Goal: Task Accomplishment & Management: Use online tool/utility

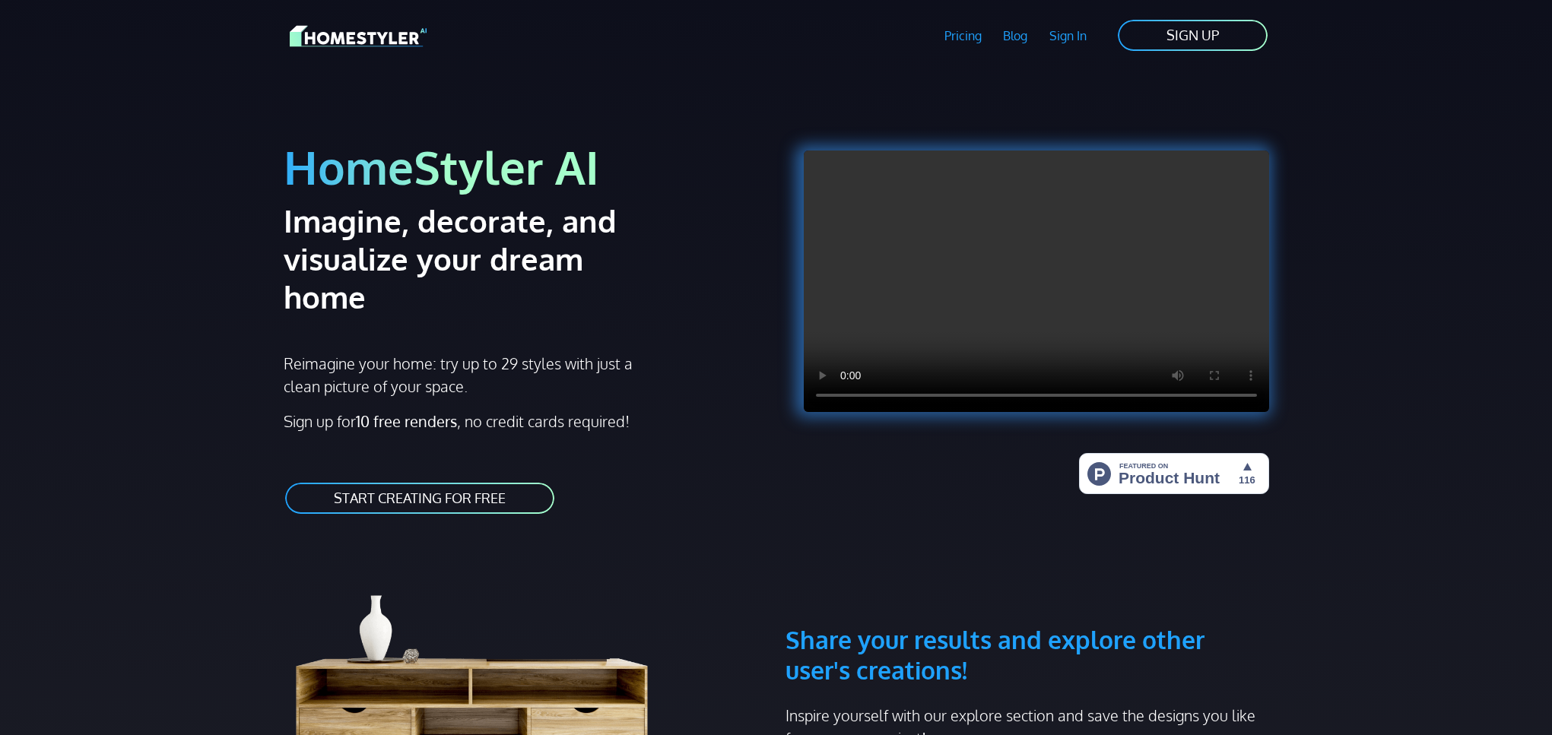
click at [1078, 36] on link "Sign In" at bounding box center [1068, 35] width 59 height 35
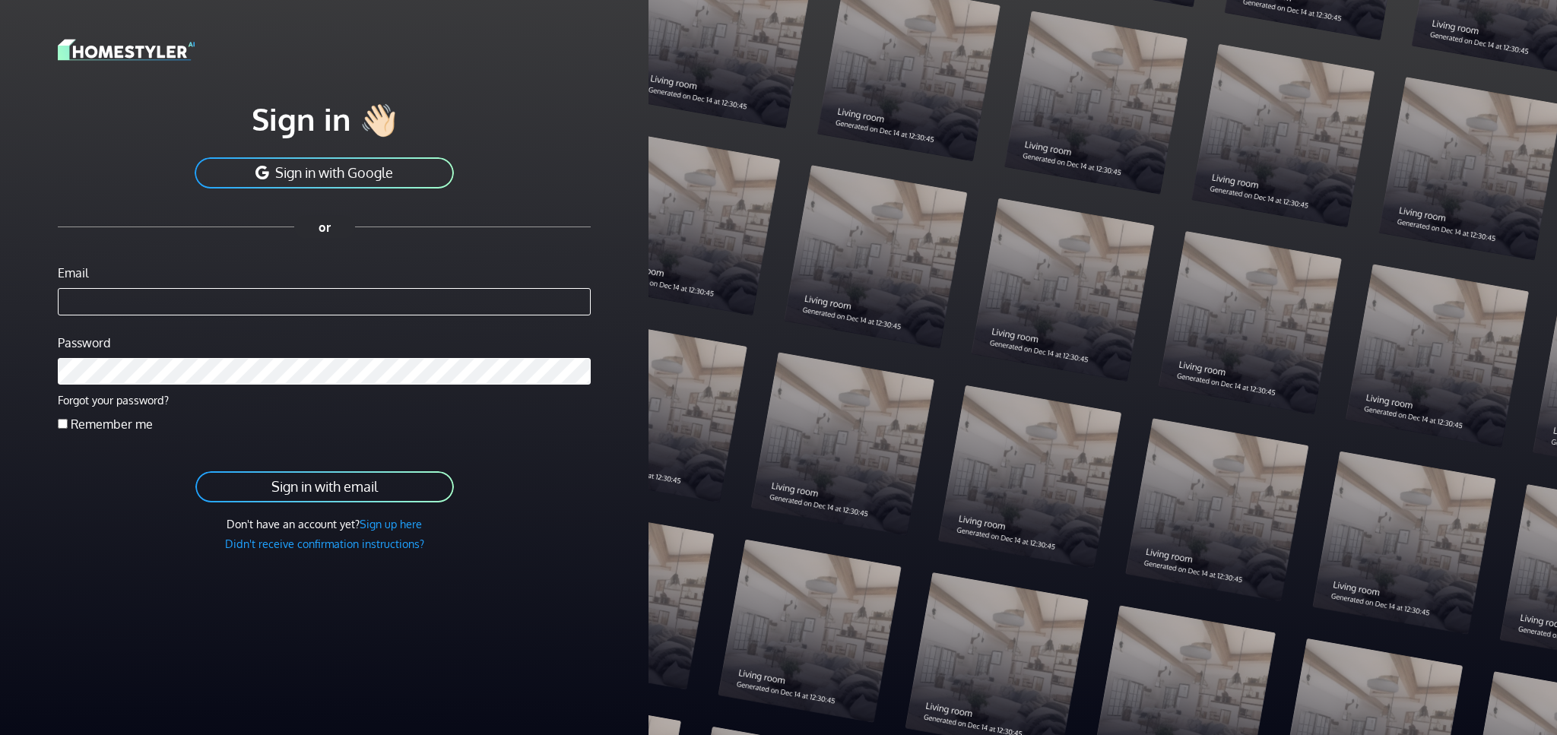
click at [282, 173] on button "Sign in with Google" at bounding box center [324, 173] width 262 height 34
